Goal: Task Accomplishment & Management: Manage account settings

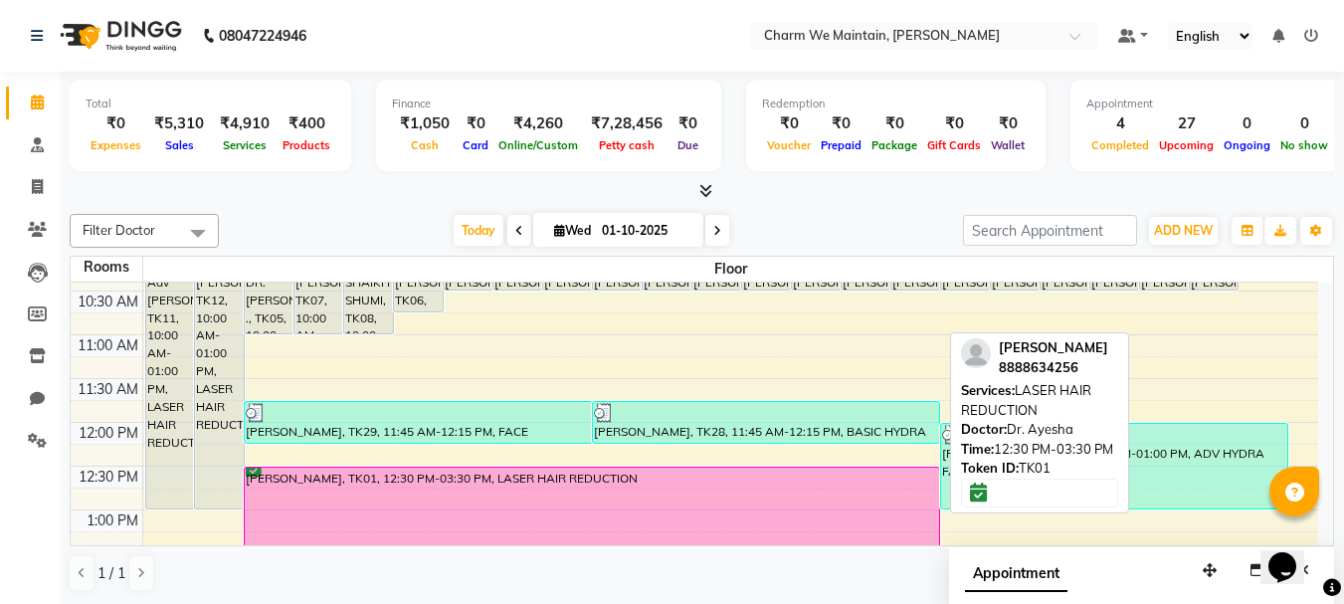
scroll to position [154, 0]
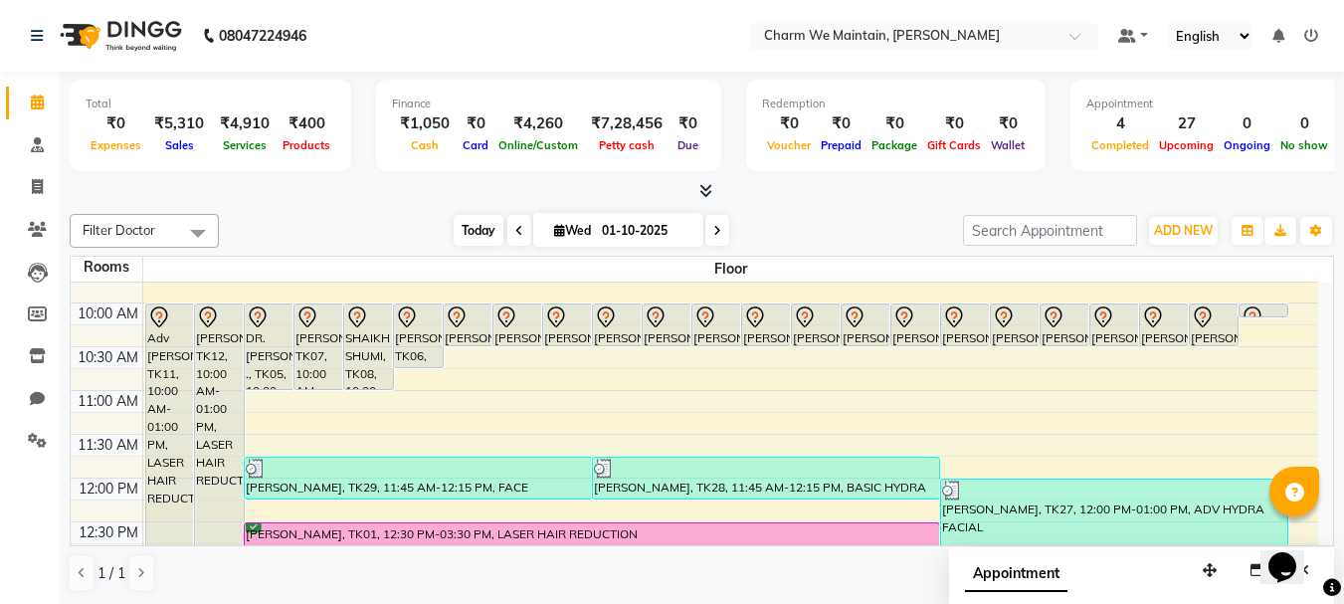
click at [459, 234] on span "Today" at bounding box center [479, 230] width 50 height 31
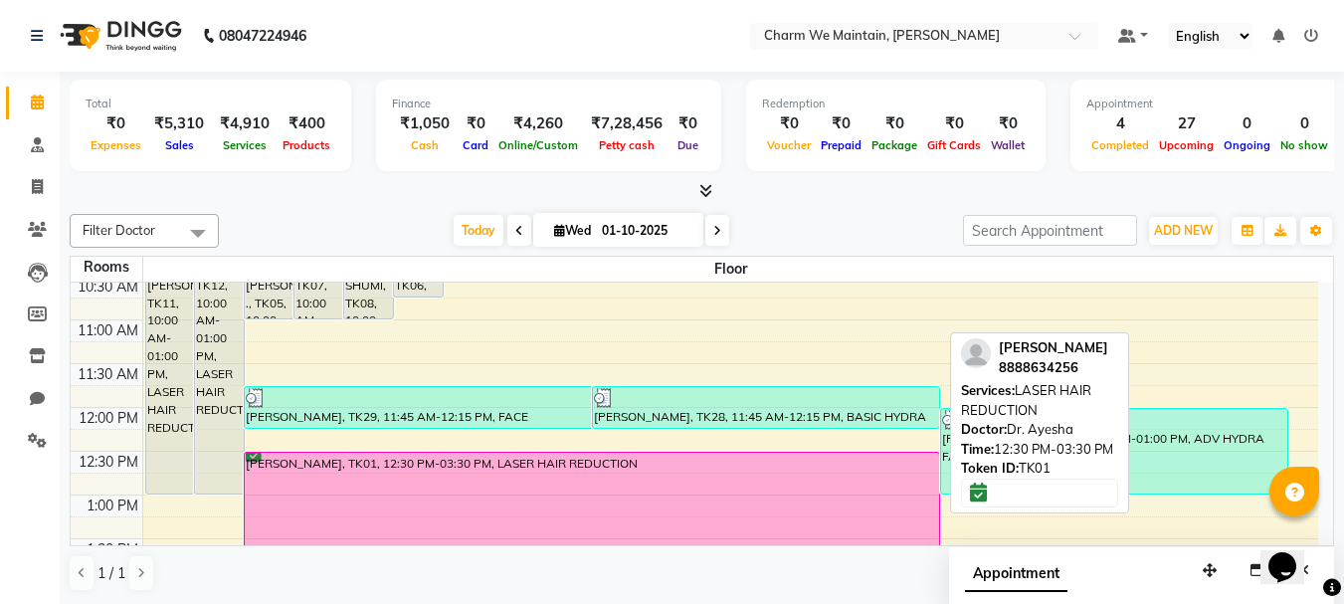
scroll to position [168, 0]
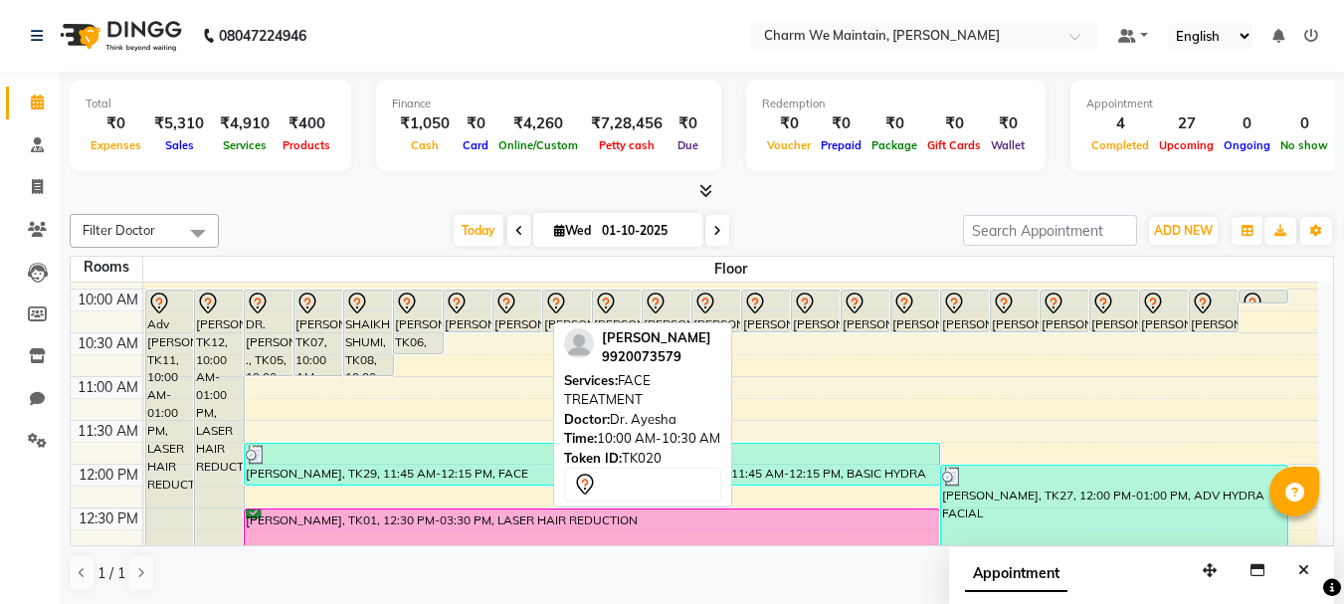
click at [524, 316] on div "[PERSON_NAME], TK20, 10:00 AM-10:30 AM, FACE TREATMENT" at bounding box center [517, 310] width 48 height 41
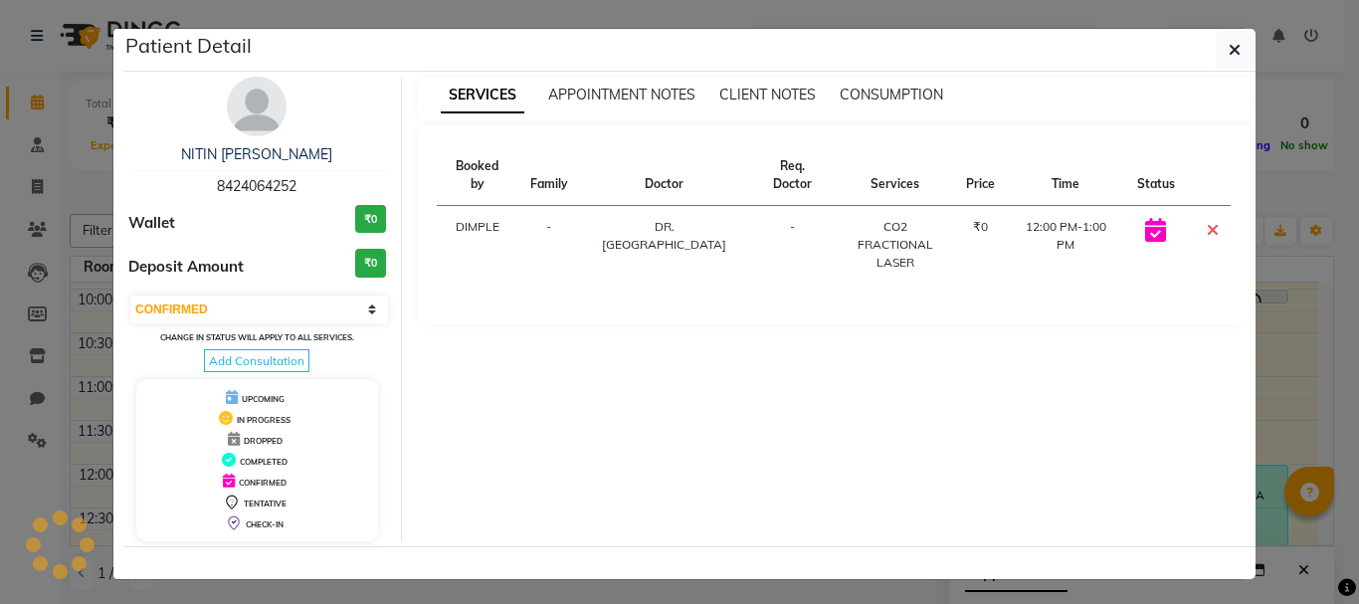
select select "7"
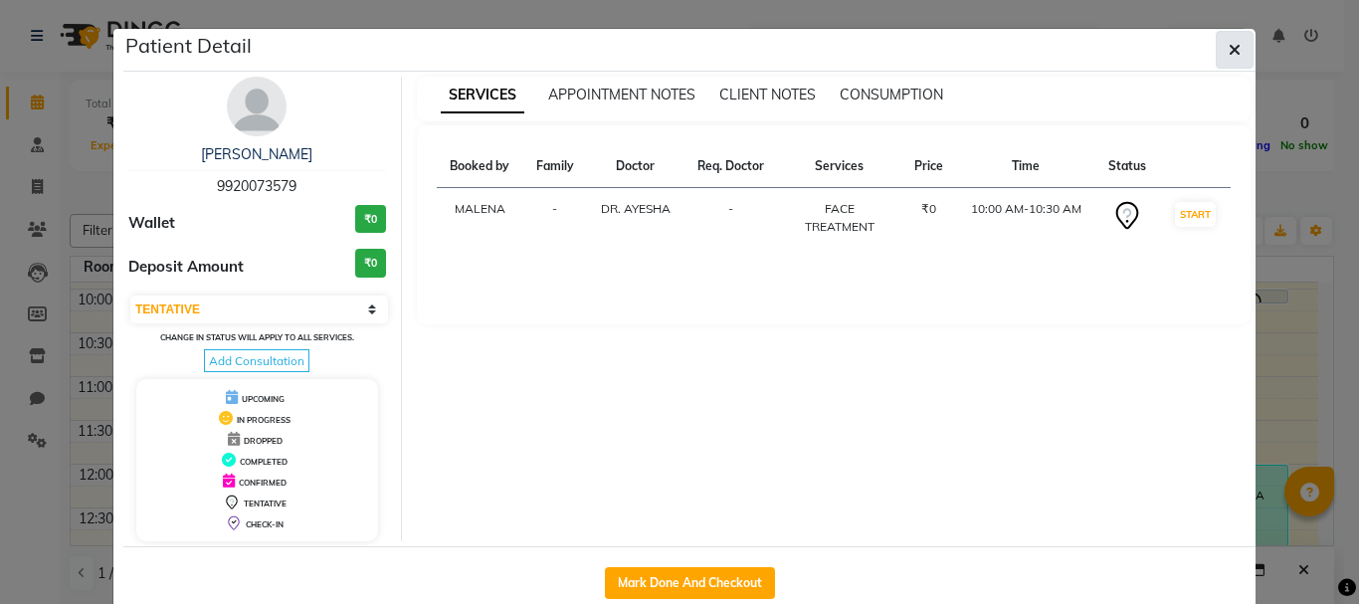
click at [1228, 48] on icon "button" at bounding box center [1234, 50] width 12 height 16
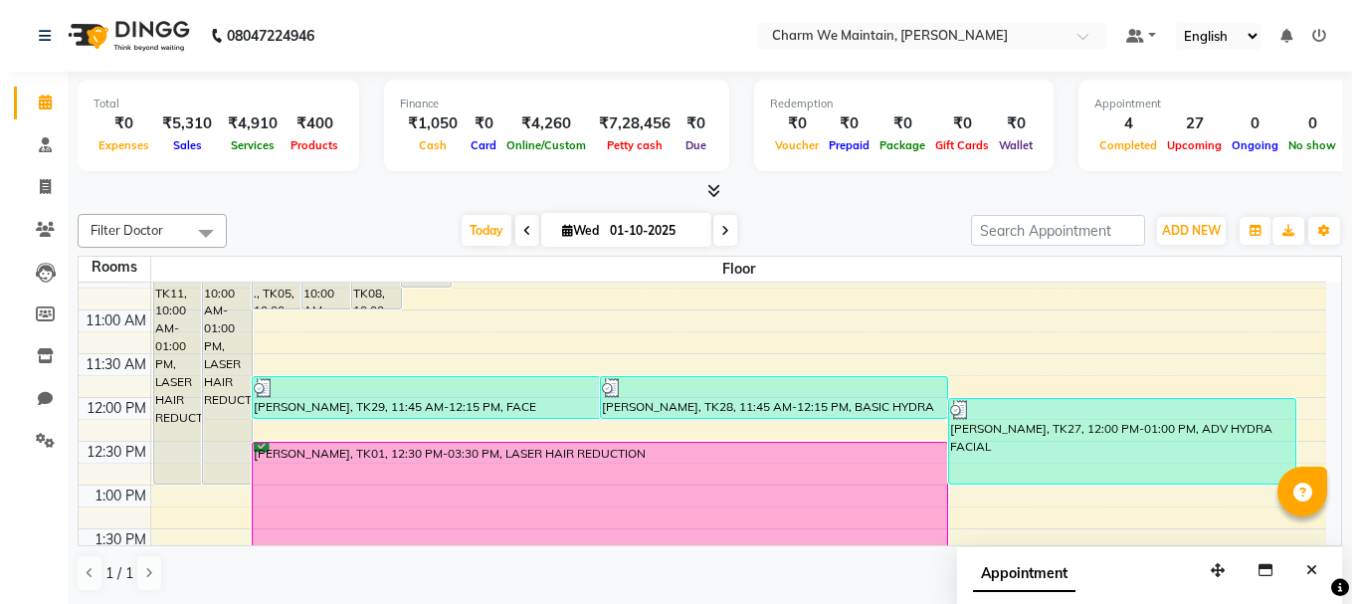
scroll to position [241, 0]
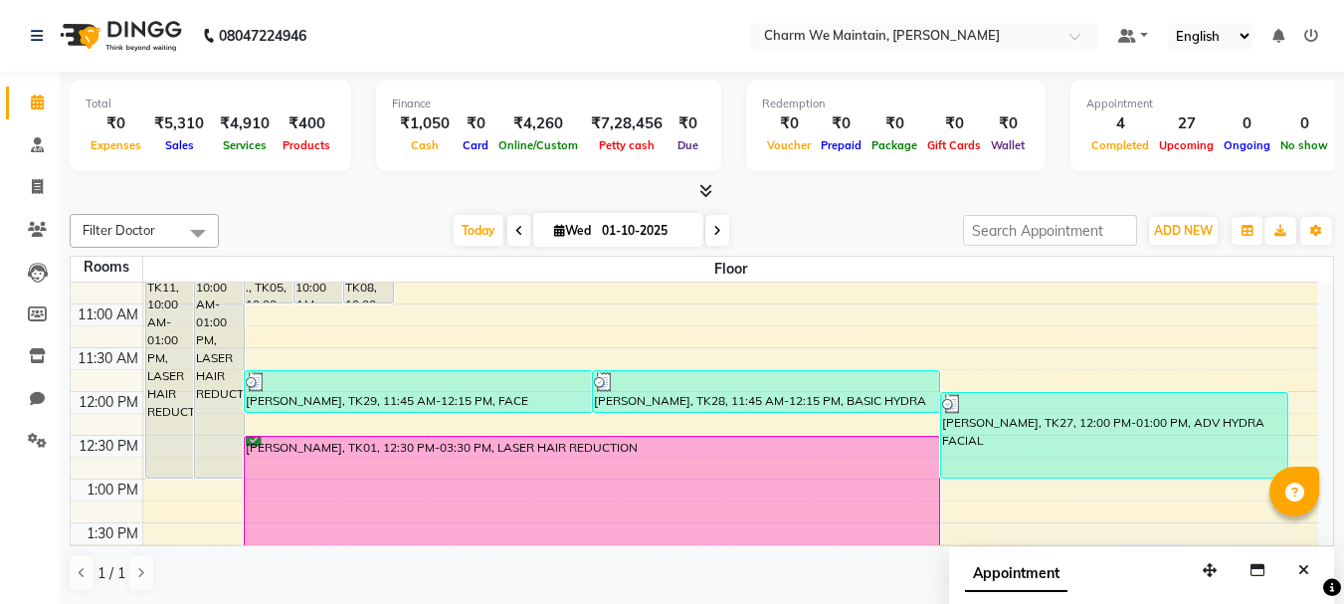
click at [559, 395] on div "[PERSON_NAME], TK29, 11:45 AM-12:15 PM, FACE TREATMENT" at bounding box center [418, 391] width 346 height 41
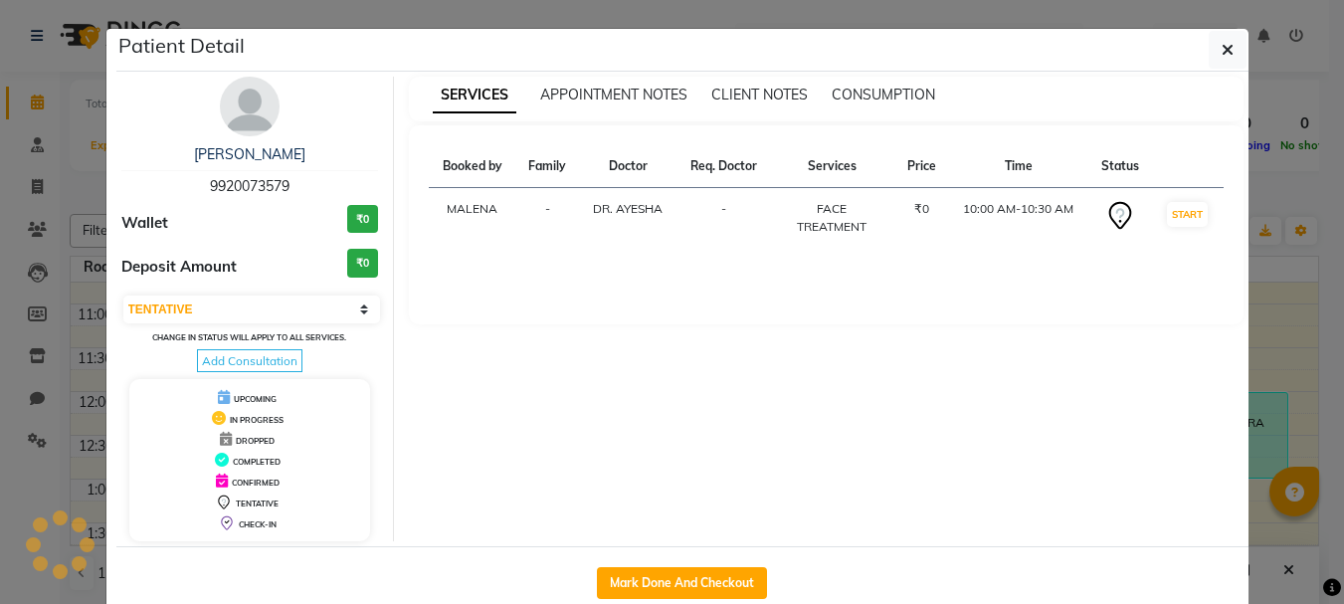
select select "3"
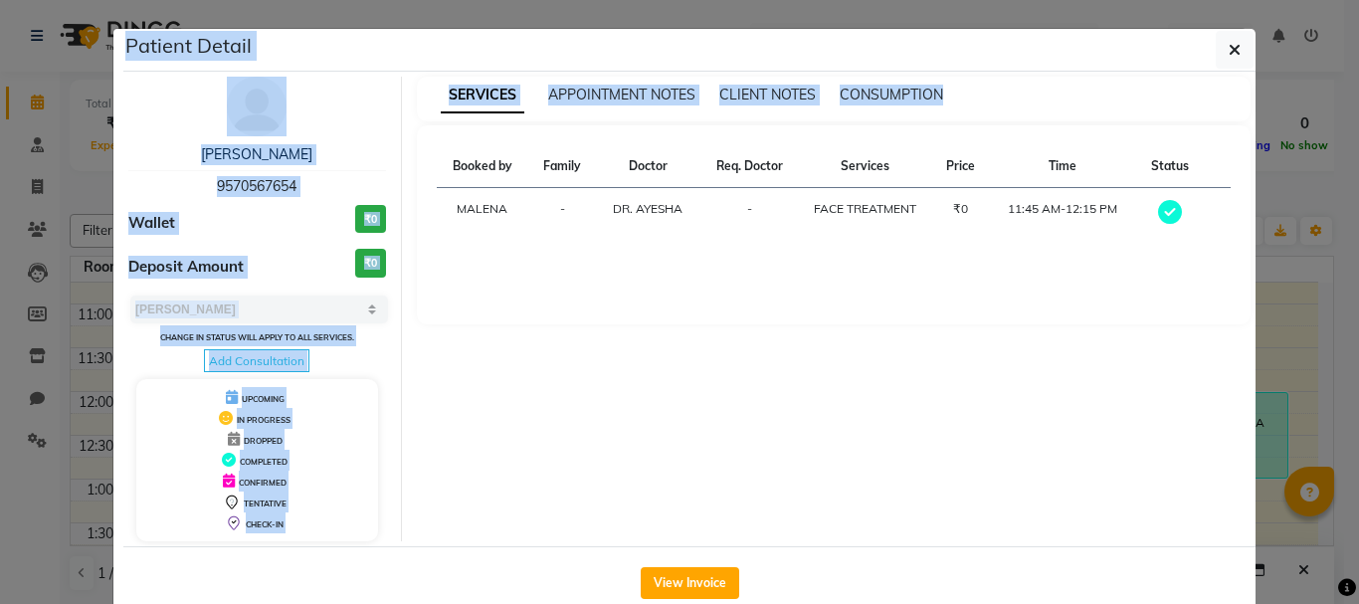
click at [1343, 603] on html "08047224946 Select Location × Charm We Maintain, Andheri Default Panel My Panel…" at bounding box center [679, 302] width 1359 height 604
click at [624, 429] on div "SERVICES APPOINTMENT NOTES CLIENT NOTES CONSUMPTION Booked by Family Doctor Req…" at bounding box center [834, 309] width 864 height 464
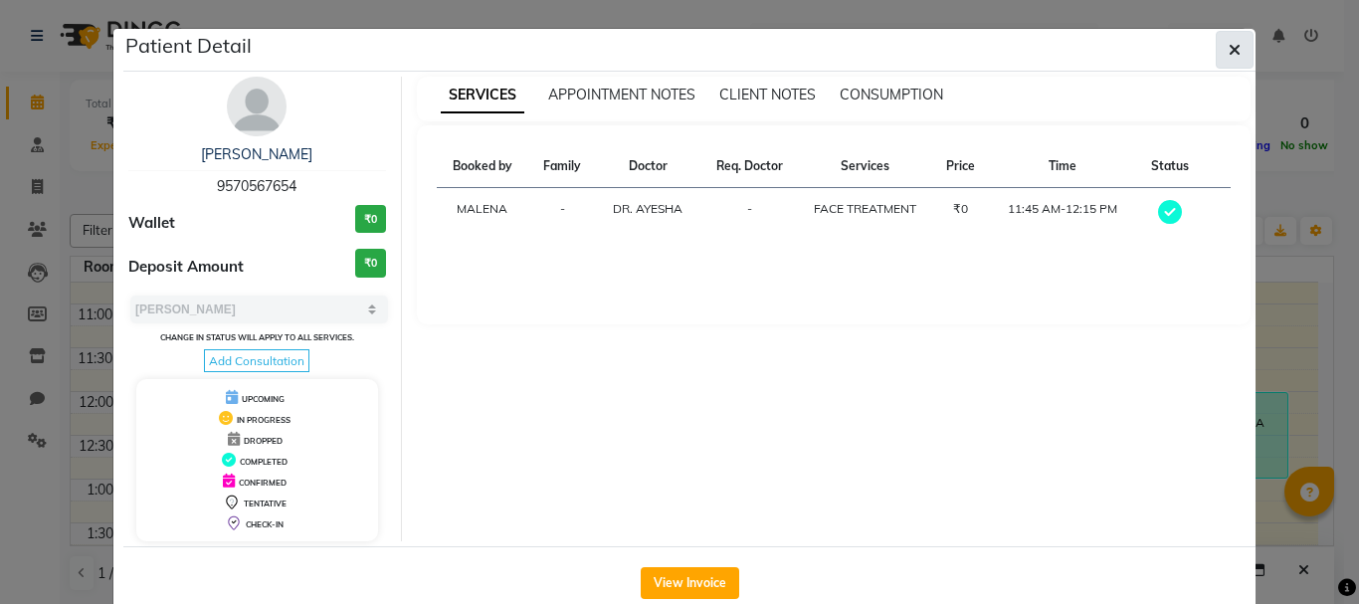
click at [1228, 55] on icon "button" at bounding box center [1234, 50] width 12 height 16
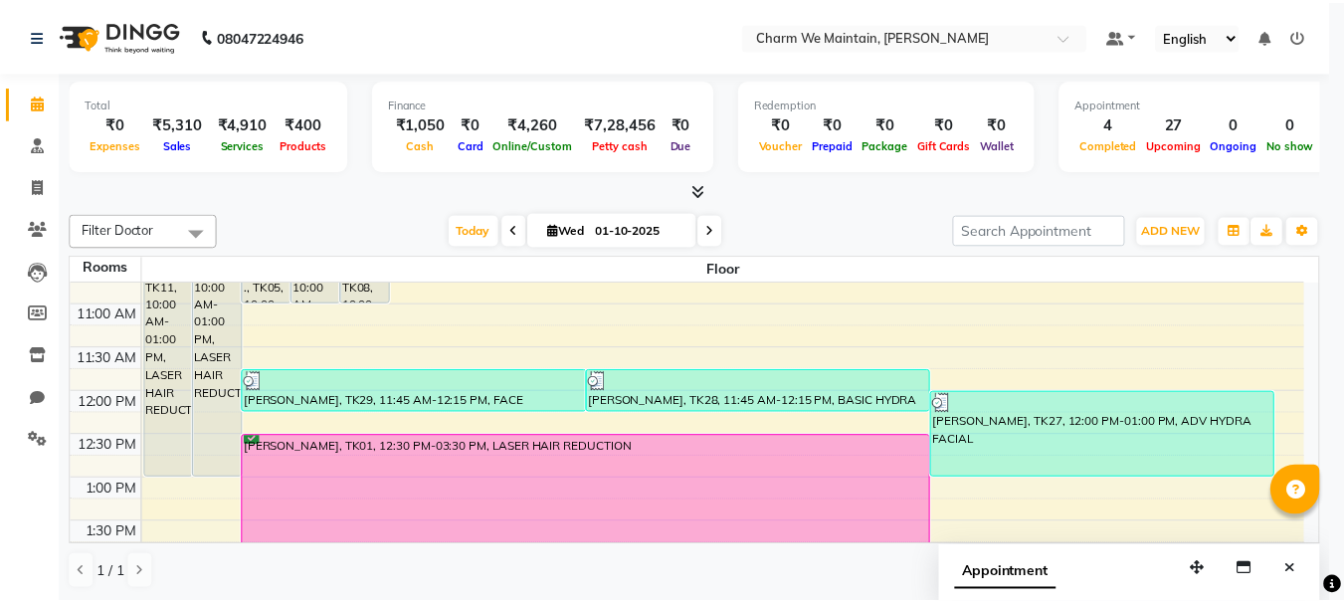
scroll to position [65, 0]
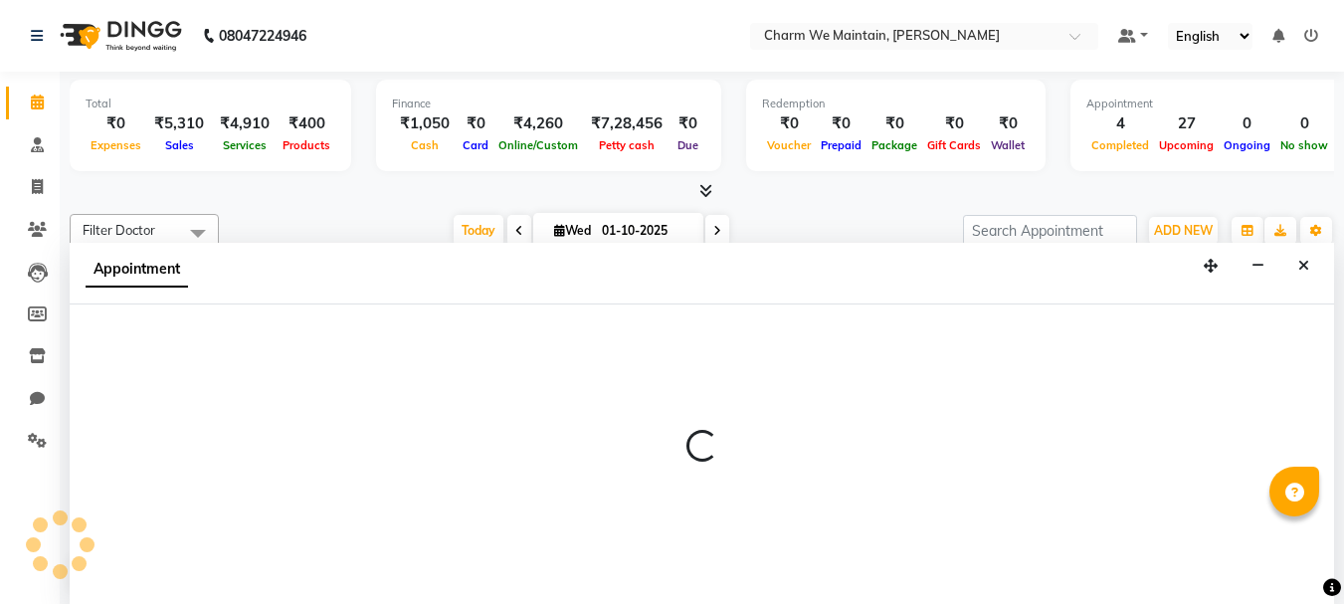
scroll to position [1, 0]
select select "tentative"
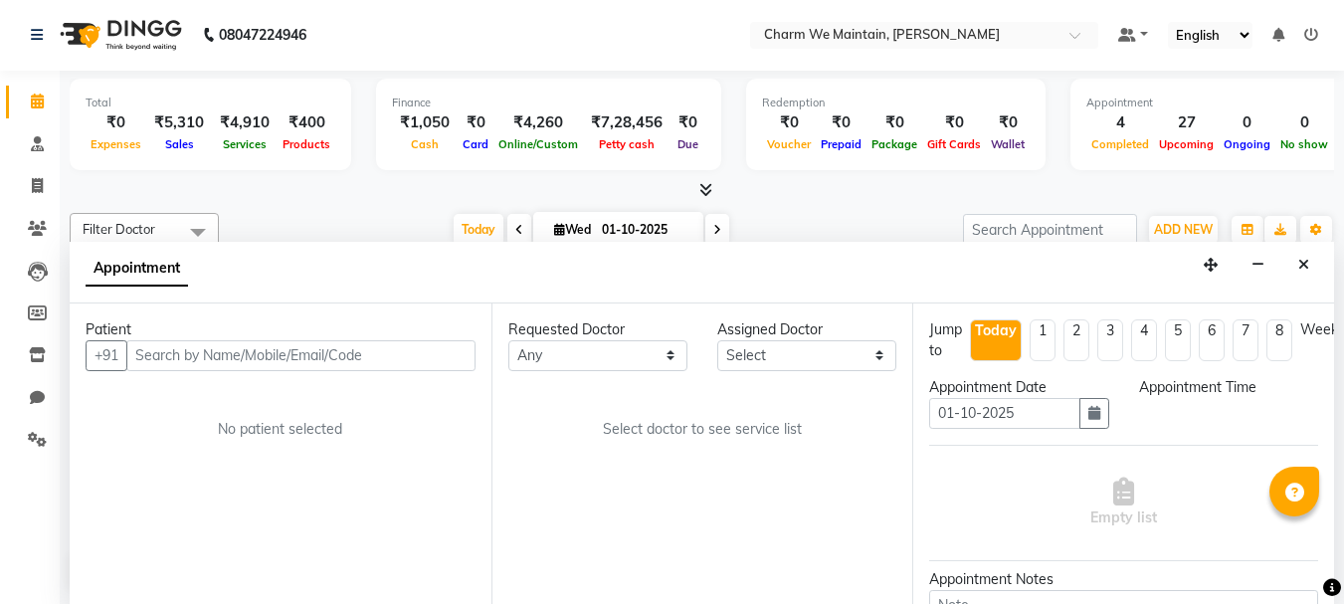
select select "555"
click at [1299, 270] on icon "Close" at bounding box center [1303, 265] width 11 height 14
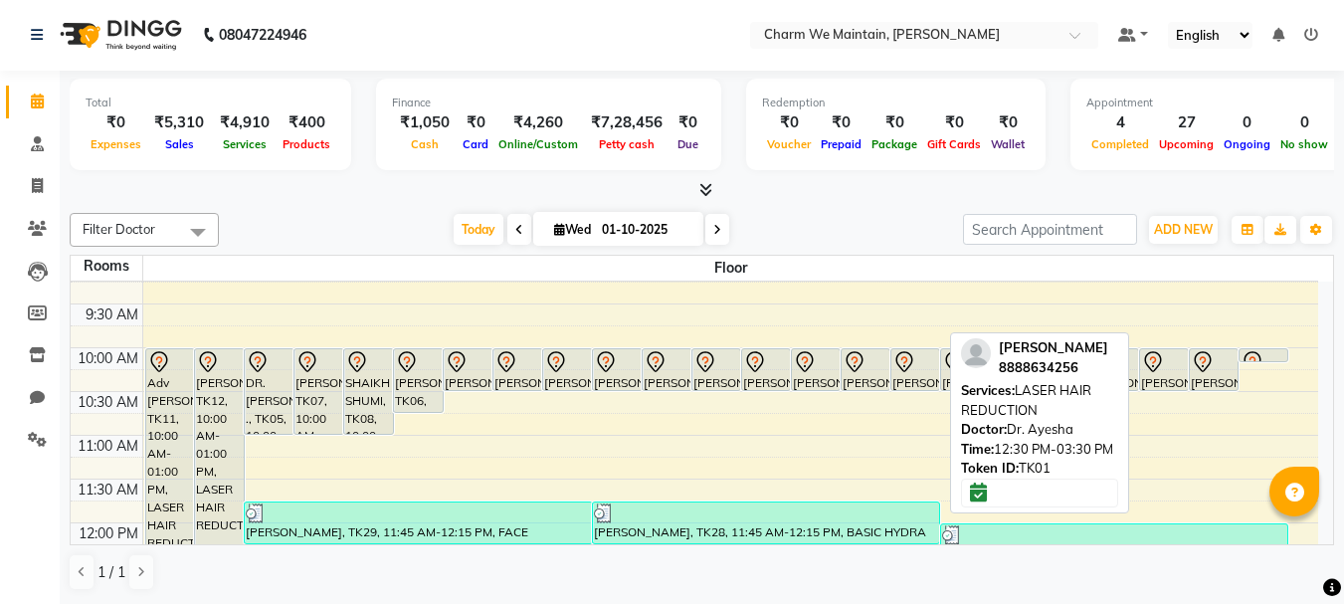
scroll to position [65, 0]
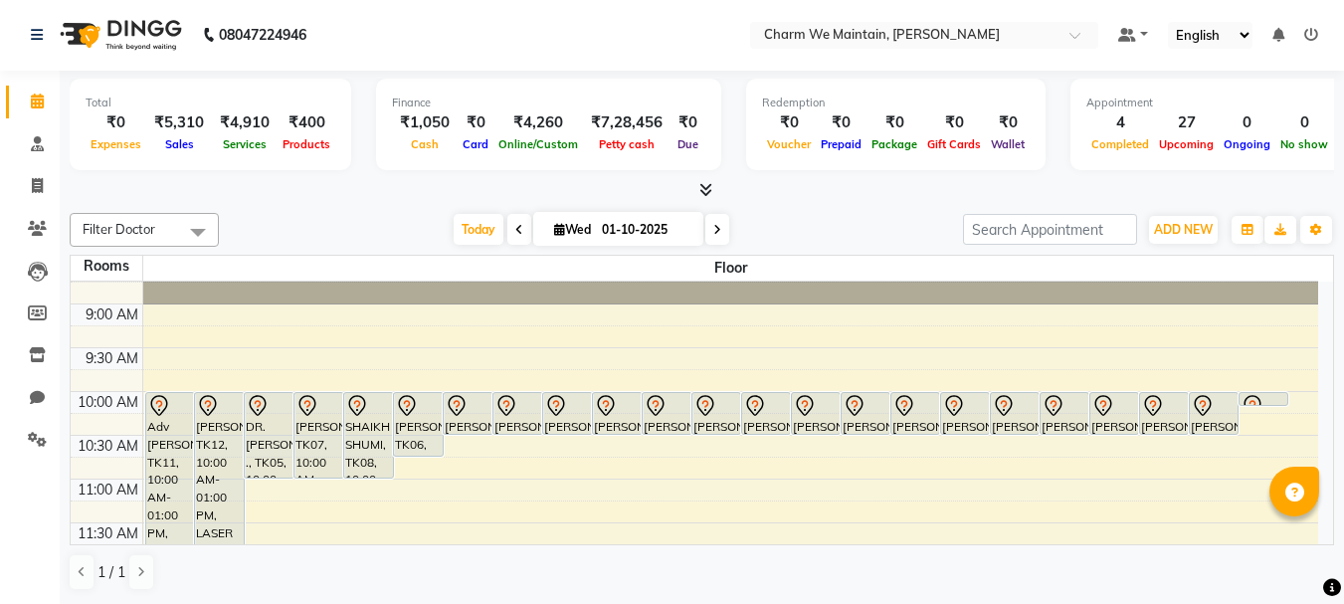
click at [596, 228] on input "01-10-2025" at bounding box center [645, 230] width 99 height 30
select select "10"
select select "2025"
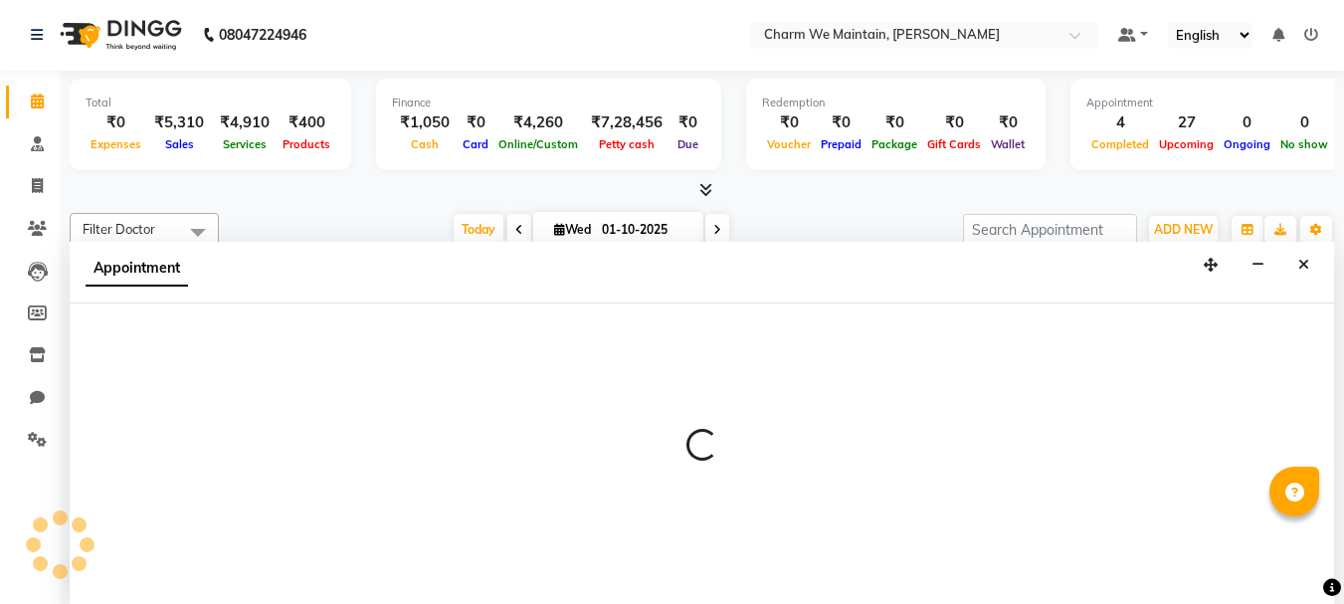
select select "555"
select select "tentative"
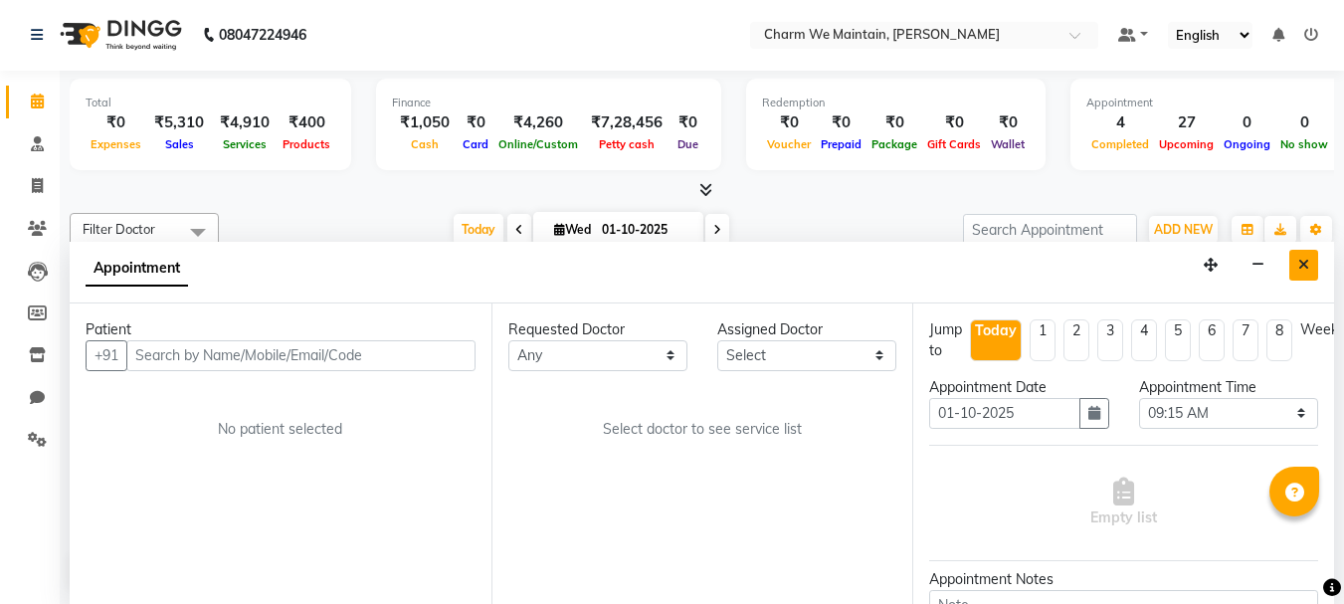
click at [1300, 260] on icon "Close" at bounding box center [1303, 265] width 11 height 14
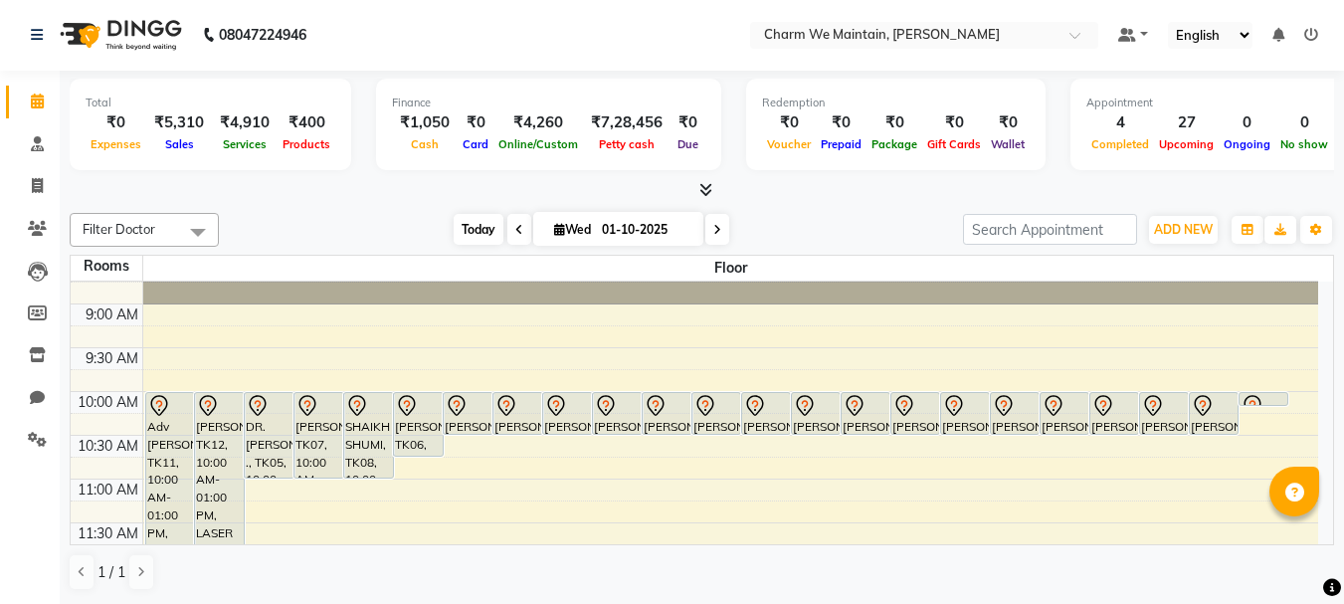
click at [476, 228] on span "Today" at bounding box center [479, 229] width 50 height 31
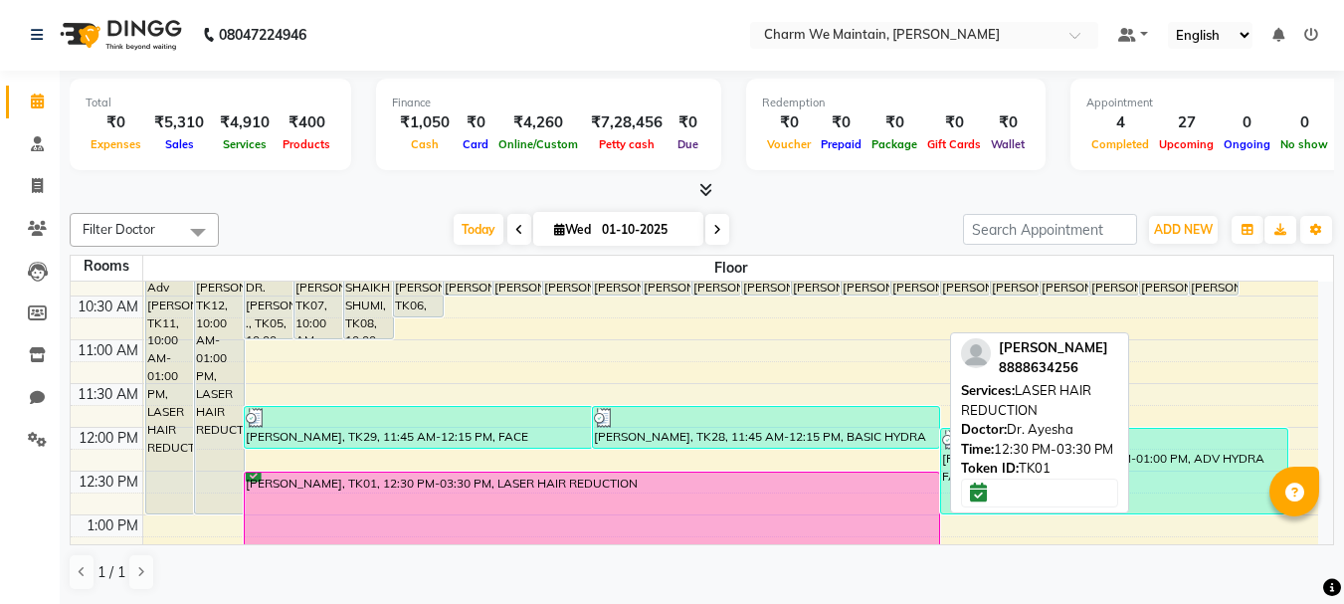
scroll to position [154, 0]
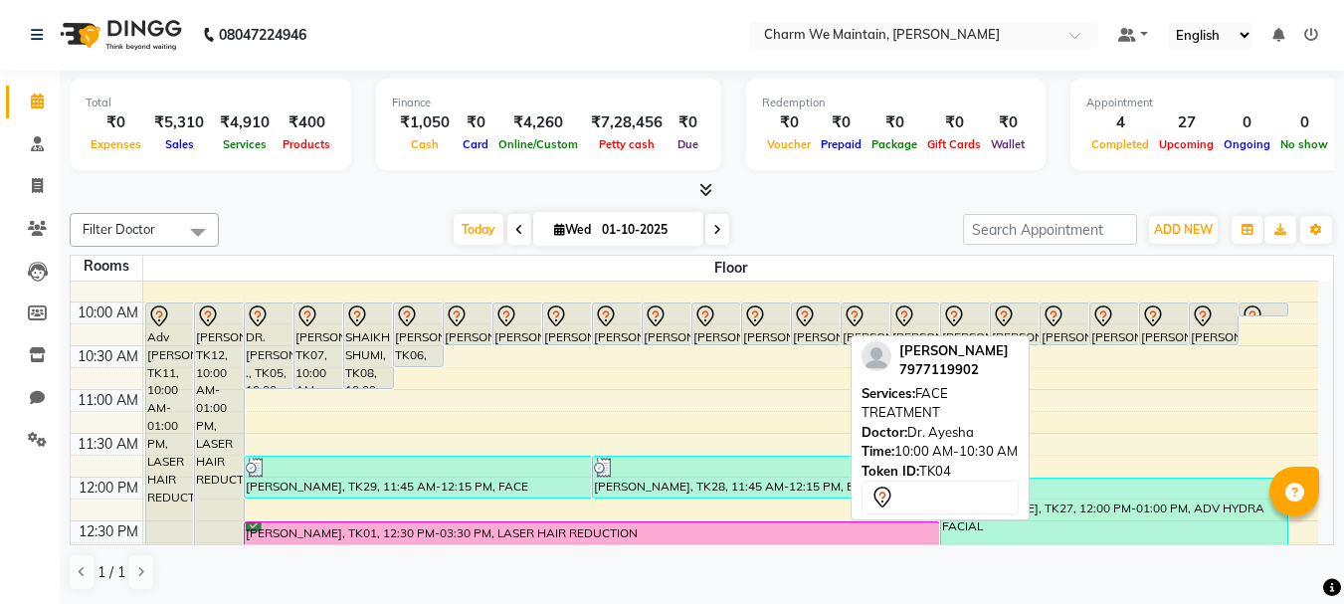
click at [817, 330] on div "[PERSON_NAME], TK04, 10:00 AM-10:30 AM, FACE TREATMENT" at bounding box center [816, 323] width 48 height 41
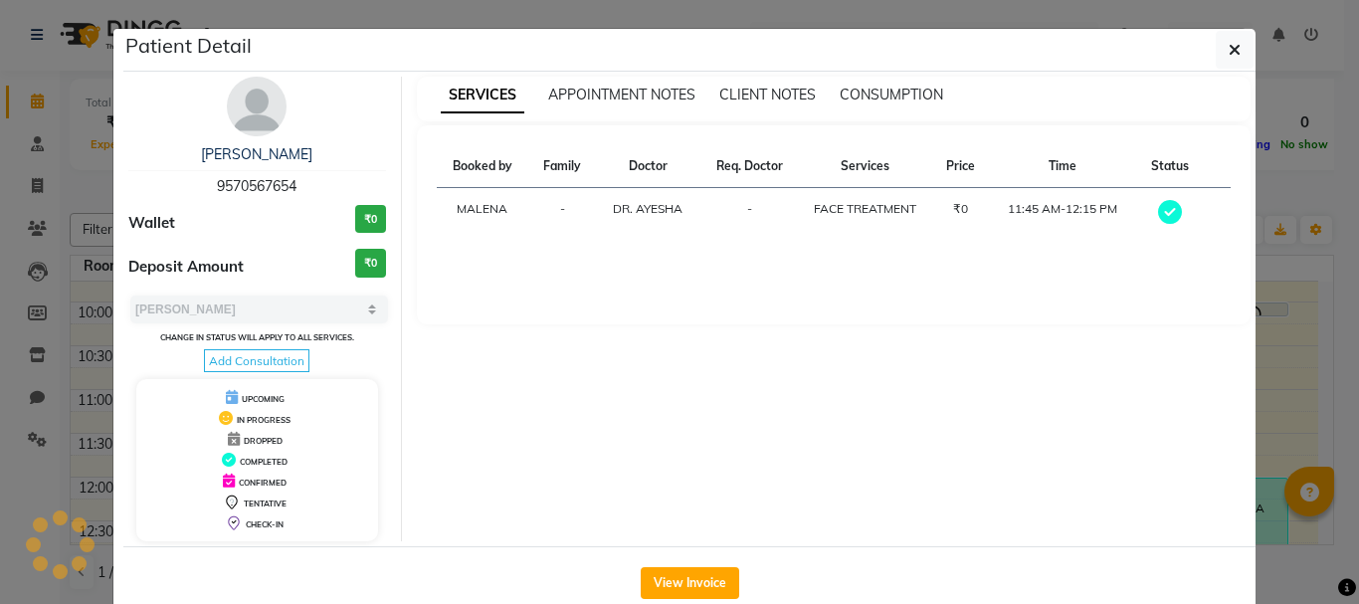
select select "7"
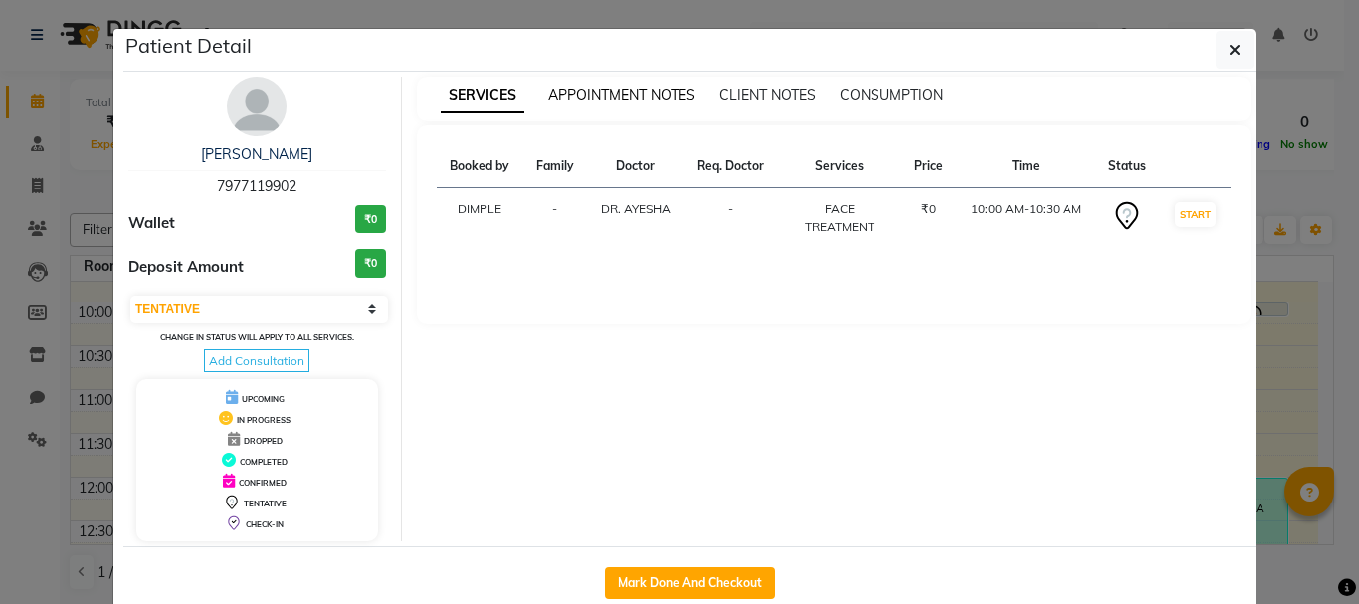
click at [614, 91] on span "APPOINTMENT NOTES" at bounding box center [621, 95] width 147 height 18
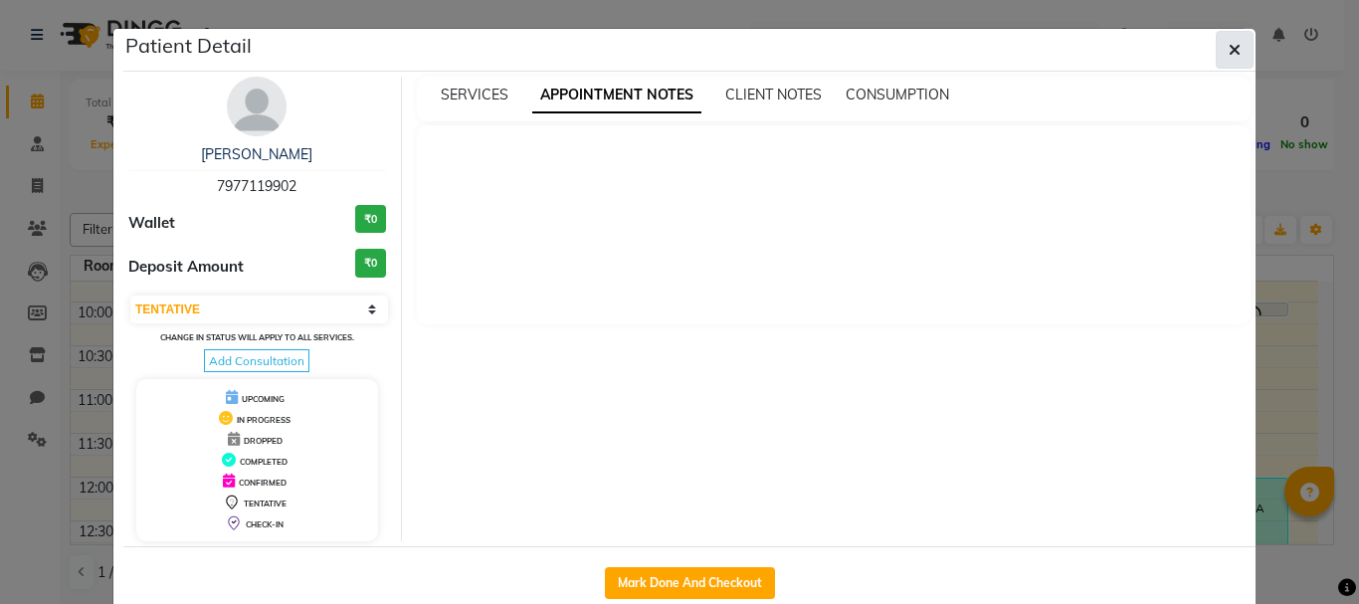
click at [1228, 48] on icon "button" at bounding box center [1234, 50] width 12 height 16
